Goal: Task Accomplishment & Management: Manage account settings

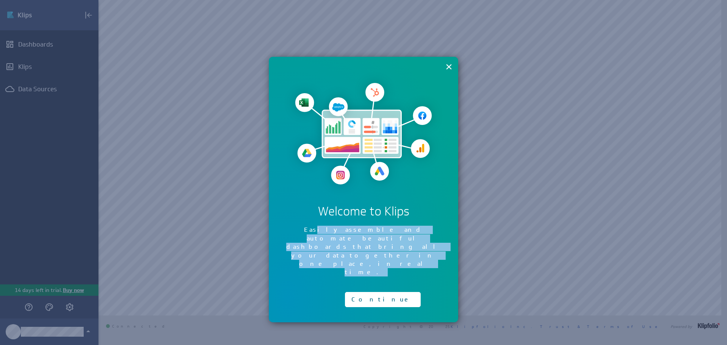
drag, startPoint x: 293, startPoint y: 227, endPoint x: 328, endPoint y: 245, distance: 38.9
click at [327, 245] on div "× Welcome to Klips Easily assemble and automate beautiful dashboards that bring…" at bounding box center [363, 189] width 189 height 265
click at [365, 292] on button "Continue" at bounding box center [383, 299] width 76 height 15
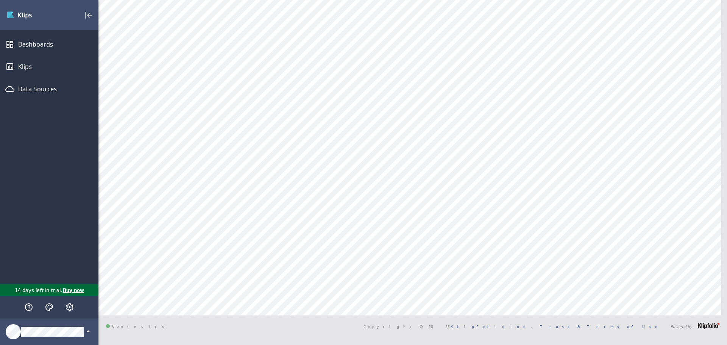
click at [69, 289] on p "Buy now" at bounding box center [73, 290] width 22 height 8
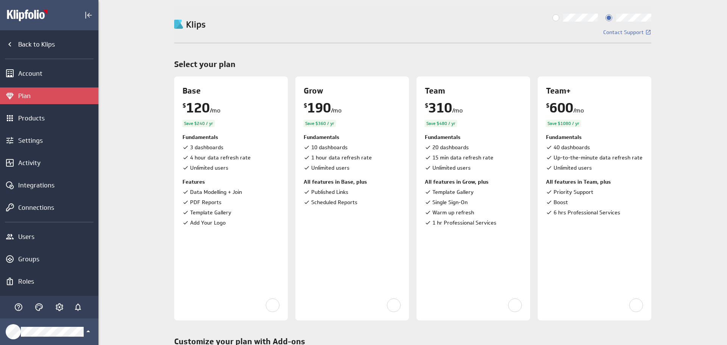
click at [0, 0] on input "Billed monthly" at bounding box center [0, 0] width 0 height 0
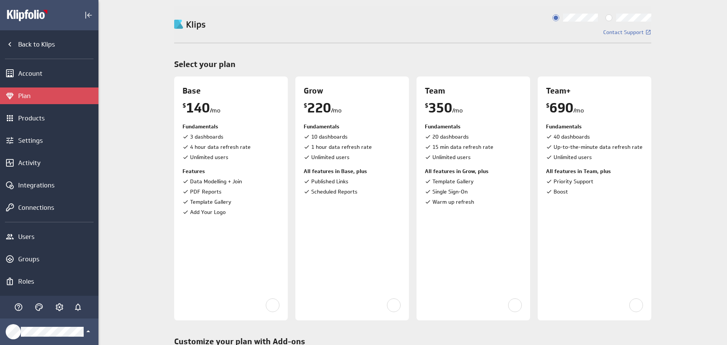
click at [0, 0] on input "Billed annually" at bounding box center [0, 0] width 0 height 0
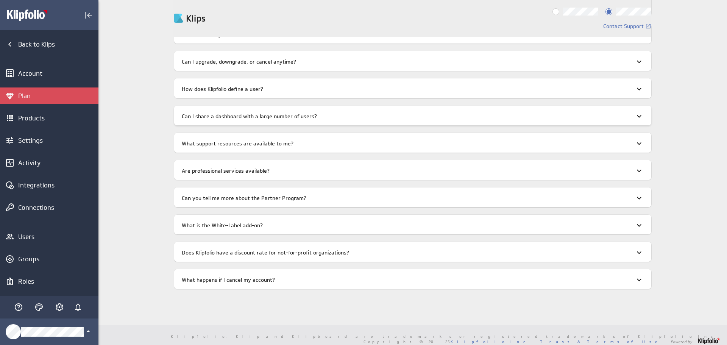
scroll to position [727, 0]
click at [23, 114] on div "Products" at bounding box center [49, 118] width 98 height 17
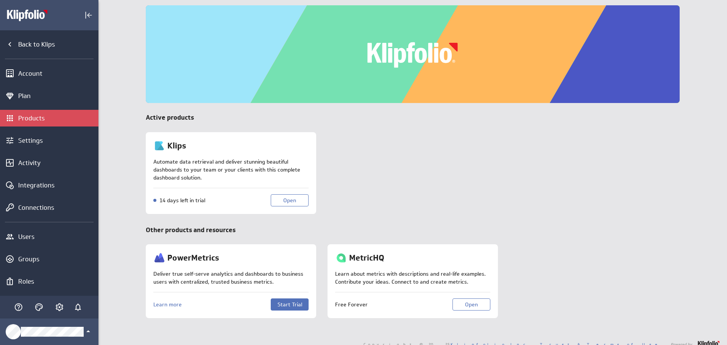
scroll to position [27, 0]
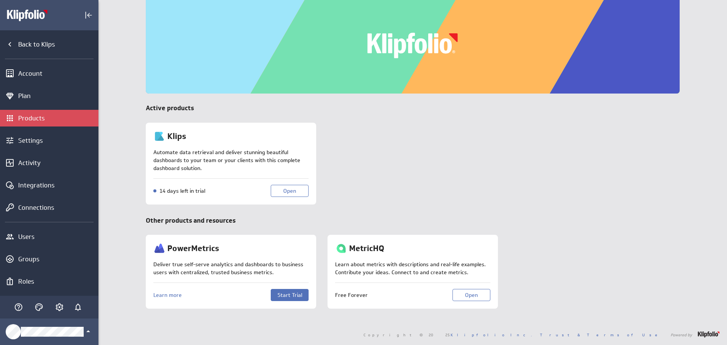
click at [30, 86] on div "Back to Klips Account Plan Products Settings Activity Integrations Connections …" at bounding box center [49, 162] width 98 height 265
click at [26, 98] on div "Plan" at bounding box center [57, 96] width 78 height 8
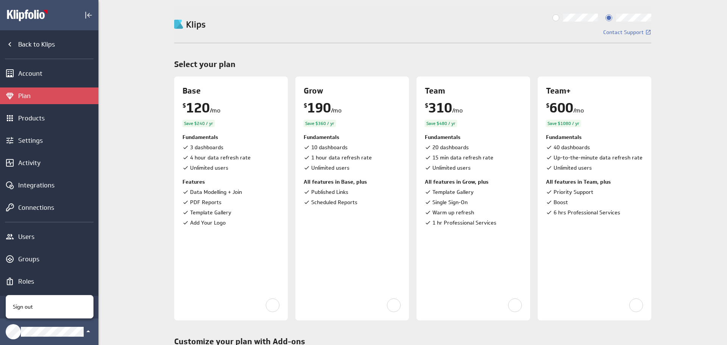
click at [70, 328] on div at bounding box center [363, 172] width 727 height 345
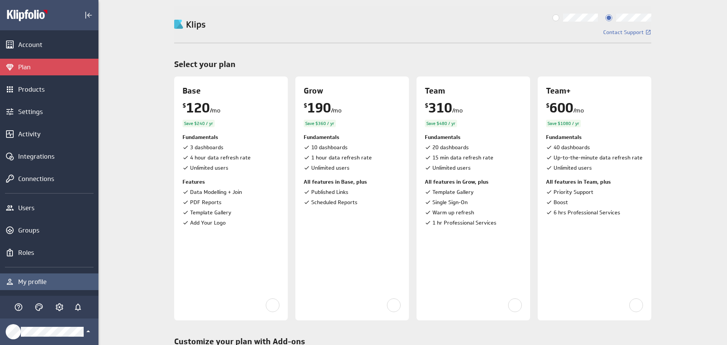
click at [34, 280] on div "My profile" at bounding box center [57, 281] width 78 height 8
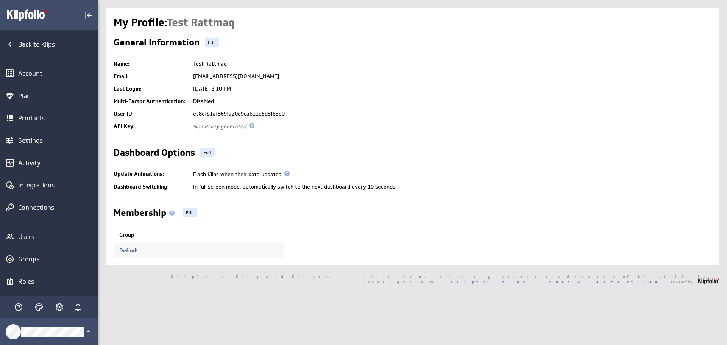
click at [130, 247] on link "Default" at bounding box center [128, 250] width 19 height 7
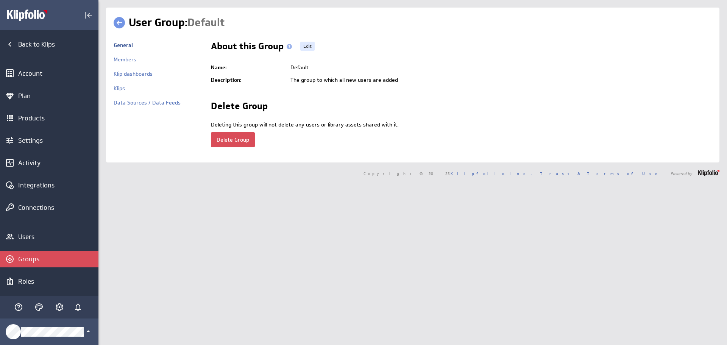
click at [235, 140] on button "Delete Group" at bounding box center [233, 139] width 44 height 15
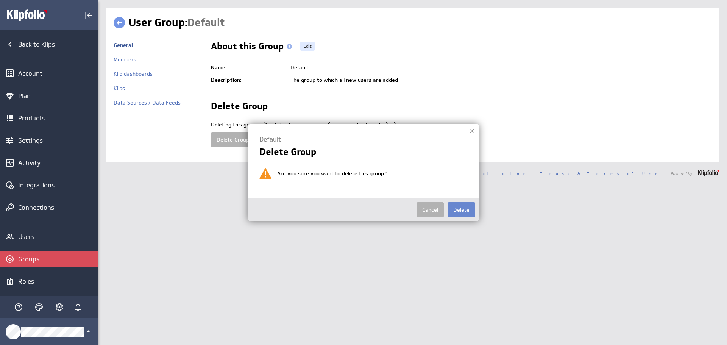
click at [449, 209] on button "Delete" at bounding box center [461, 209] width 28 height 15
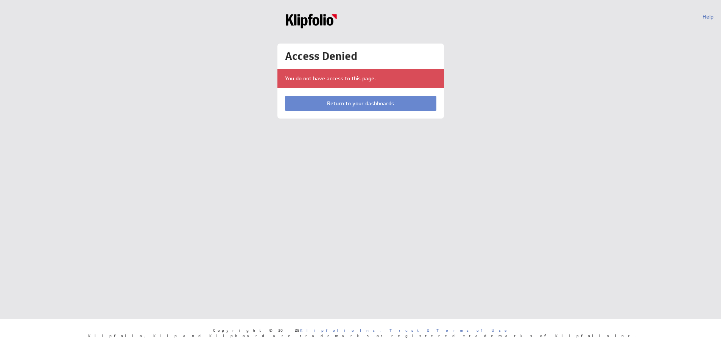
click at [389, 101] on link "Return to your dashboards" at bounding box center [360, 103] width 151 height 15
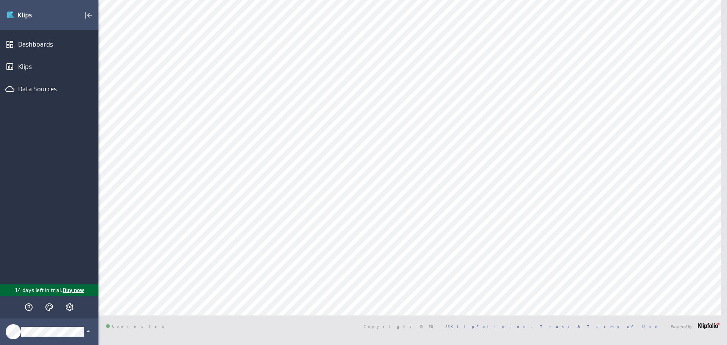
click at [78, 290] on p "Buy now" at bounding box center [73, 290] width 22 height 8
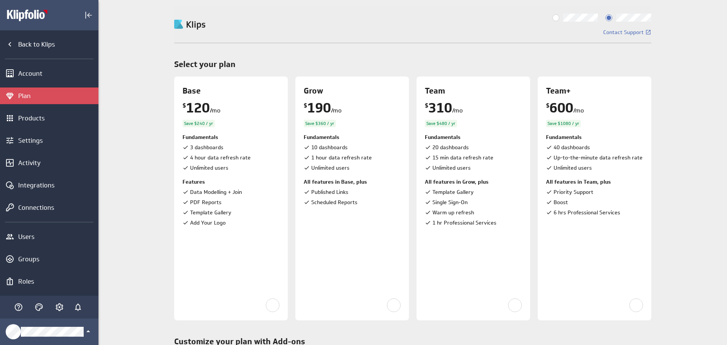
click at [0, 0] on input "Billed monthly" at bounding box center [0, 0] width 0 height 0
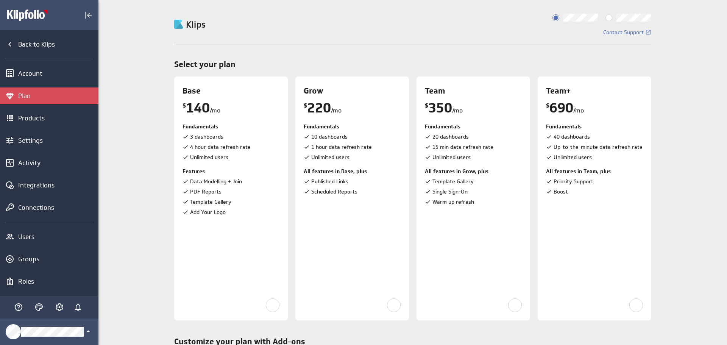
click at [0, 0] on input "Billed annually" at bounding box center [0, 0] width 0 height 0
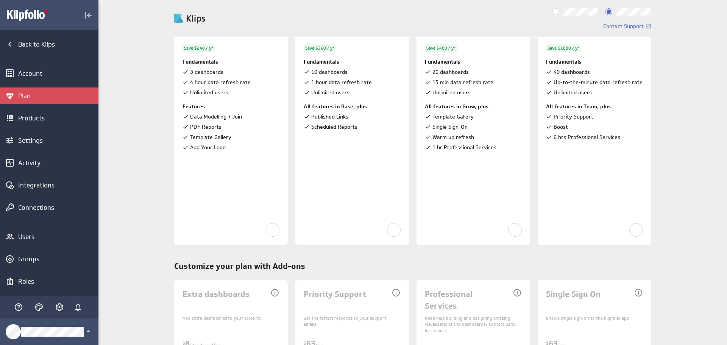
scroll to position [265, 0]
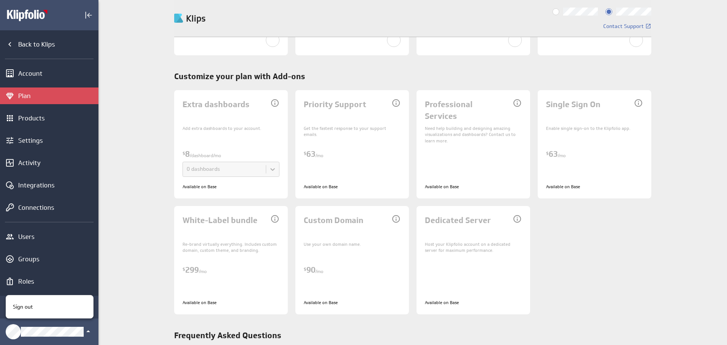
click at [28, 326] on div at bounding box center [363, 172] width 727 height 345
click at [20, 325] on div at bounding box center [363, 172] width 727 height 345
click at [55, 309] on icon "Account and settings" at bounding box center [59, 306] width 9 height 9
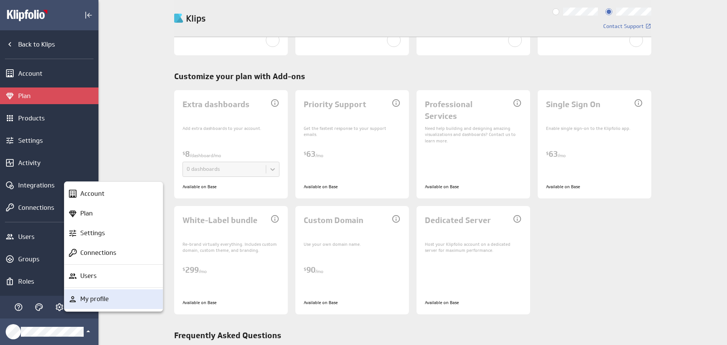
click at [106, 303] on p "My profile" at bounding box center [94, 298] width 28 height 9
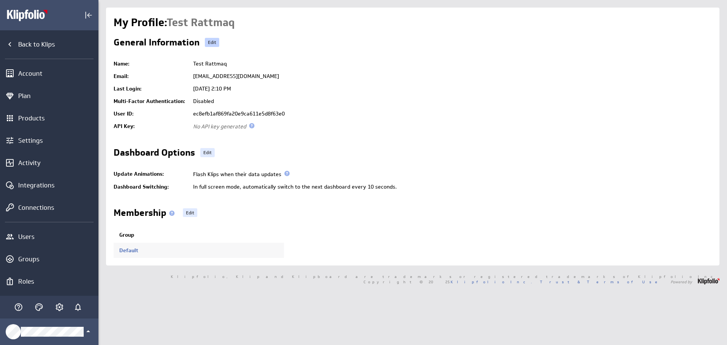
click at [214, 40] on link "Edit" at bounding box center [212, 42] width 14 height 9
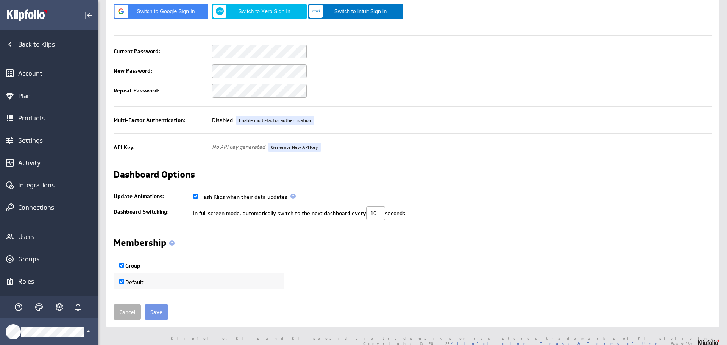
scroll to position [127, 0]
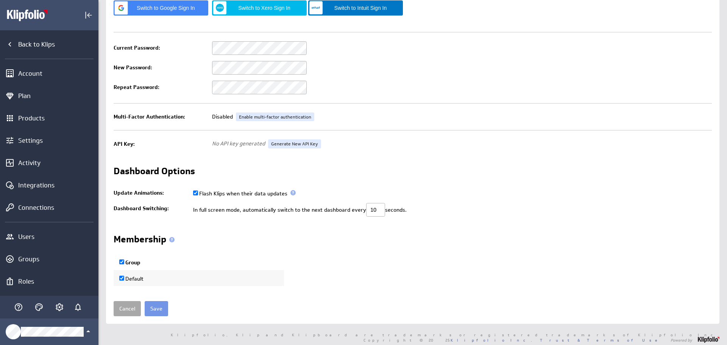
click at [128, 308] on link "Cancel" at bounding box center [127, 308] width 27 height 15
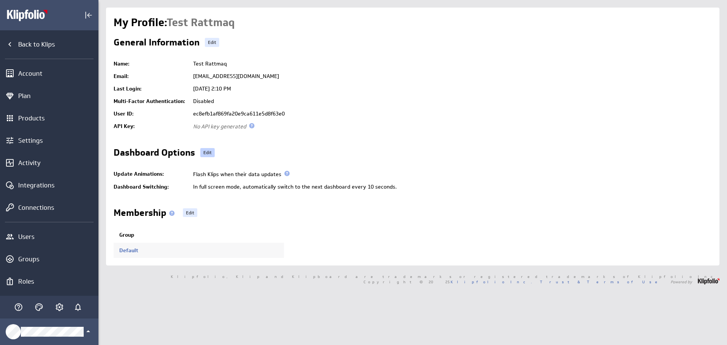
click at [213, 150] on link "Edit" at bounding box center [207, 152] width 14 height 9
click at [187, 215] on link "Edit" at bounding box center [190, 212] width 14 height 9
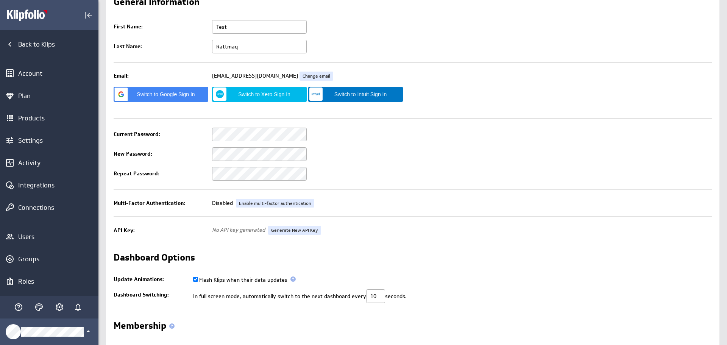
scroll to position [127, 0]
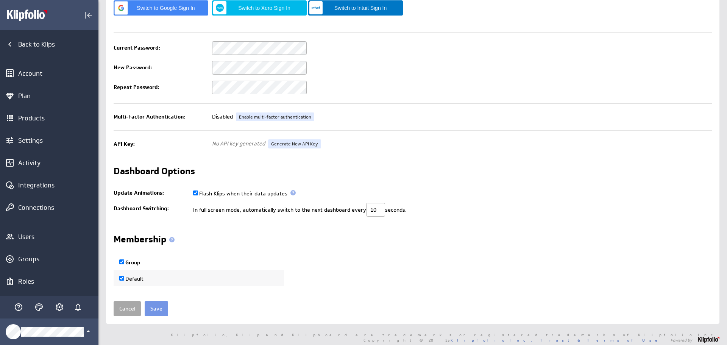
click at [128, 304] on link "Cancel" at bounding box center [127, 308] width 27 height 15
